Goal: Navigation & Orientation: Find specific page/section

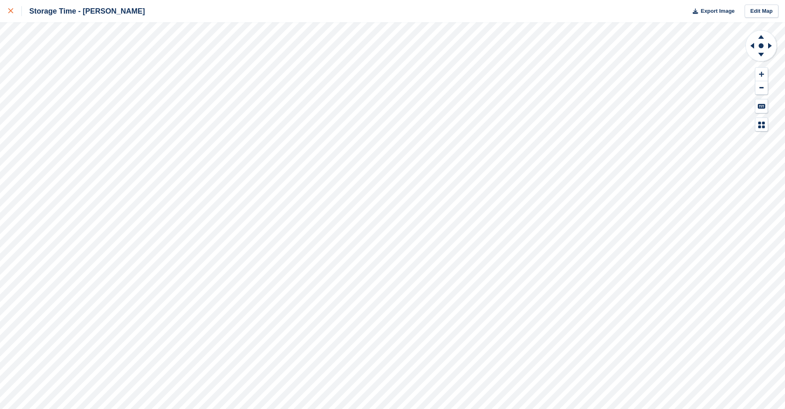
click at [13, 12] on div at bounding box center [15, 11] width 14 height 10
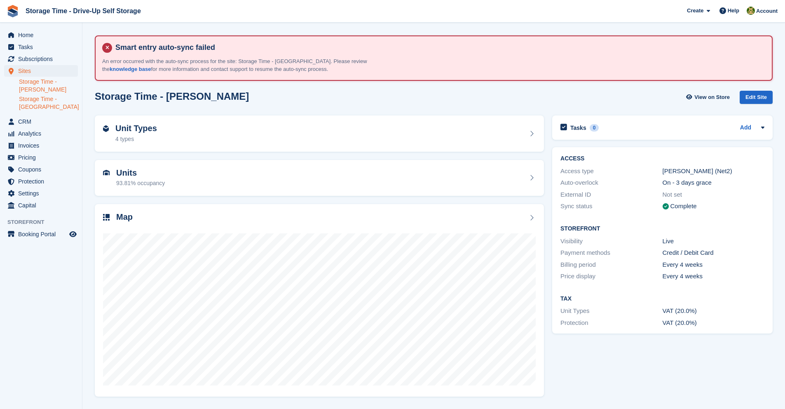
click at [49, 96] on link "Storage Time - [GEOGRAPHIC_DATA]" at bounding box center [48, 103] width 59 height 16
